Goal: Transaction & Acquisition: Purchase product/service

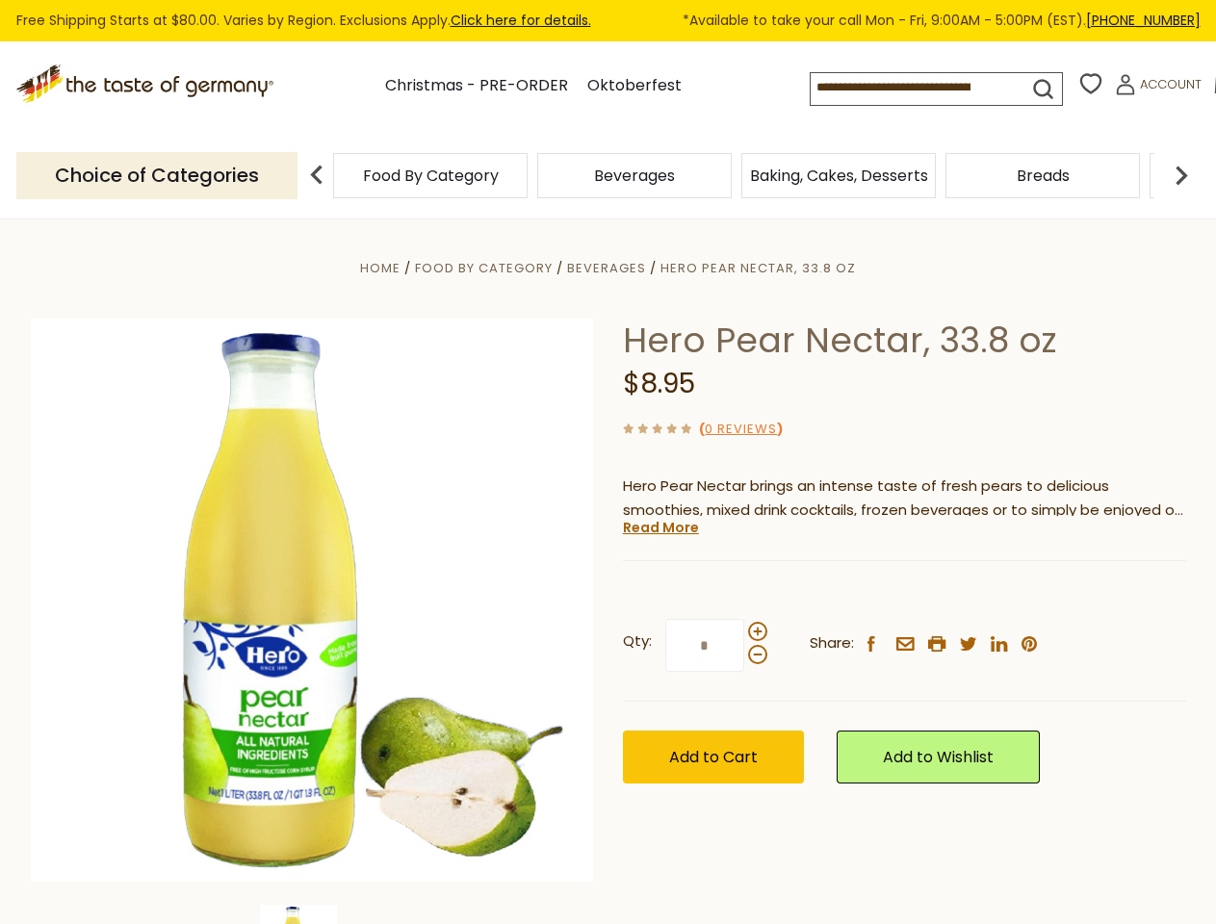
click at [608, 462] on div "Home Food By Category [GEOGRAPHIC_DATA] Hero Pear Nectar, 33.8 oz Hero Pear Nec…" at bounding box center [608, 626] width 1184 height 741
click at [888, 88] on input at bounding box center [903, 86] width 184 height 27
click at [1215, 89] on icon at bounding box center [1223, 82] width 17 height 21
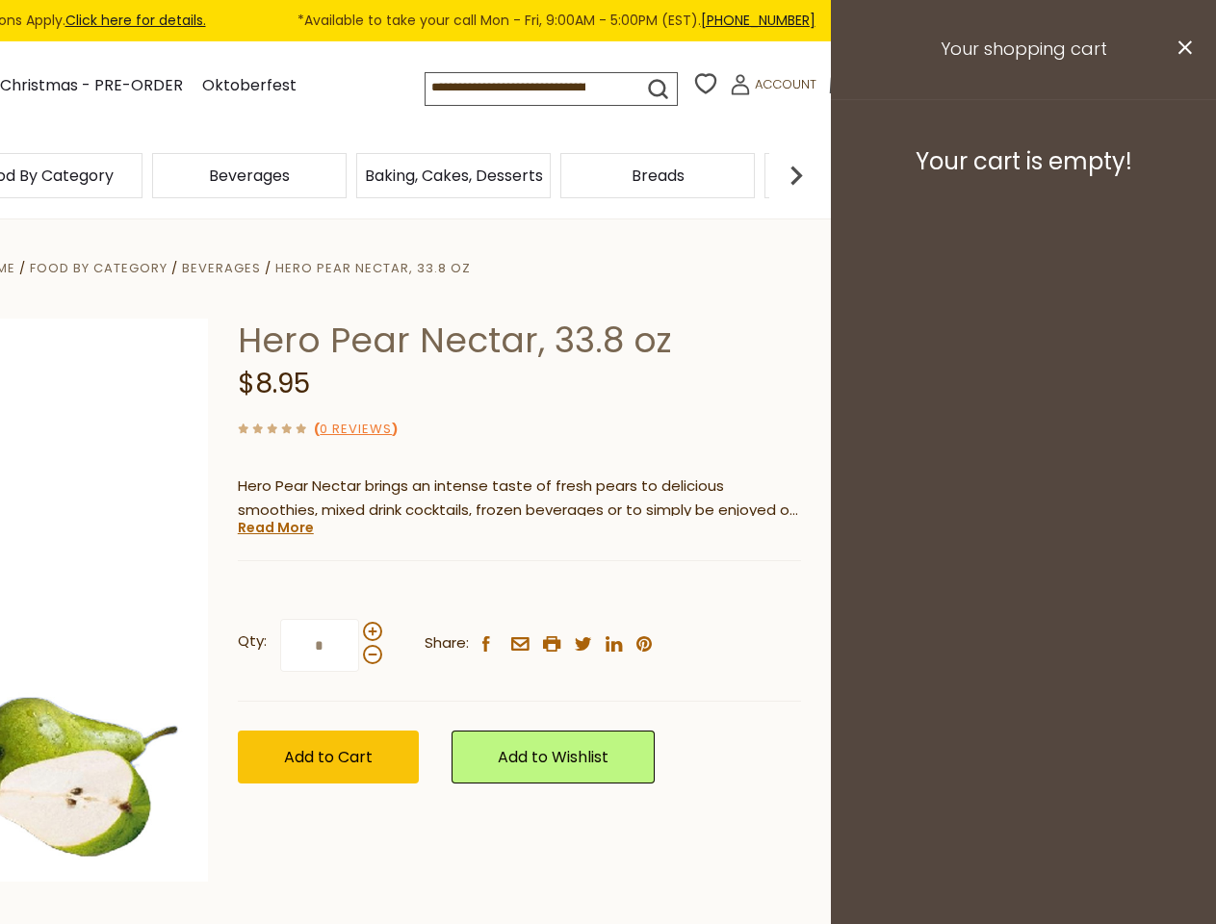
click at [143, 174] on div "Beverages" at bounding box center [45, 175] width 195 height 45
click at [1182, 174] on h3 "Your cart is empty!" at bounding box center [1023, 161] width 337 height 29
click at [608, 571] on div "Hero Pear Nectar, 33.8 oz $8.95 ( 0 Reviews ) Hero Pear Nectar brings an intens…" at bounding box center [519, 573] width 563 height 508
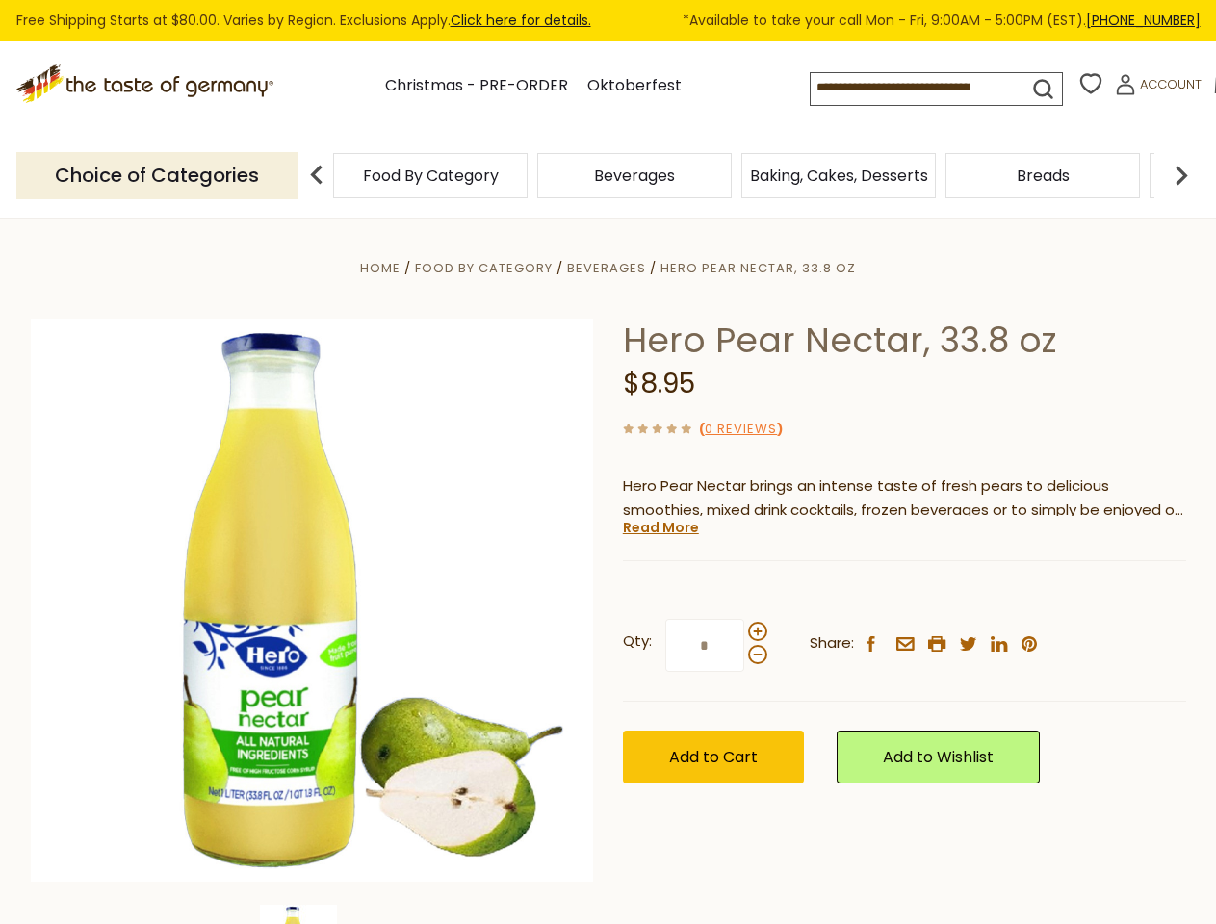
click at [312, 915] on div "Home Food By Category [GEOGRAPHIC_DATA] Hero Pear Nectar, 33.8 oz Hero Pear Nec…" at bounding box center [608, 626] width 1184 height 741
click at [660, 528] on link "Read More" at bounding box center [661, 527] width 76 height 19
